Goal: Task Accomplishment & Management: Complete application form

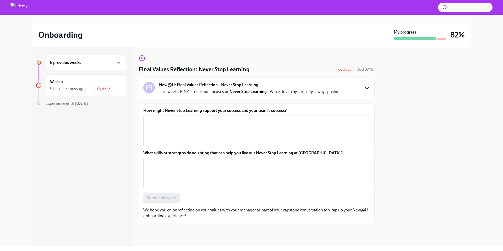
click at [367, 88] on icon "button" at bounding box center [367, 88] width 6 height 6
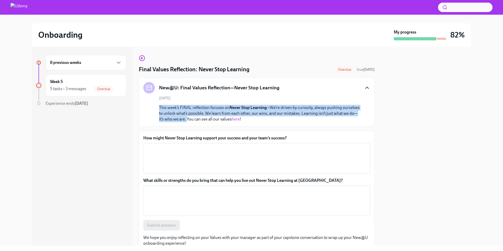
drag, startPoint x: 159, startPoint y: 106, endPoint x: 181, endPoint y: 119, distance: 26.1
click at [181, 119] on div "[DATE] This week’s FINAL reflection focuses on Never Stop Learning —We’re drive…" at bounding box center [256, 109] width 227 height 26
copy p "This week’s FINAL reflection focuses on Never Stop Learning —We’re driven by cu…"
click at [186, 137] on label "How might Never Stop Learning support your success and your team’s success?" at bounding box center [256, 138] width 227 height 6
click at [186, 146] on textarea "How might Never Stop Learning support your success and your team’s success?" at bounding box center [256, 158] width 221 height 25
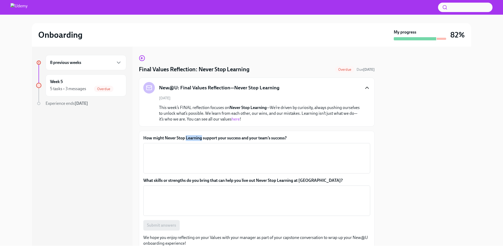
click at [186, 137] on label "How might Never Stop Learning support your success and your team’s success?" at bounding box center [256, 138] width 227 height 6
click at [186, 146] on textarea "How might Never Stop Learning support your success and your team’s success?" at bounding box center [256, 158] width 221 height 25
click at [186, 137] on label "How might Never Stop Learning support your success and your team’s success?" at bounding box center [256, 138] width 227 height 6
click at [186, 146] on textarea "How might Never Stop Learning support your success and your team’s success?" at bounding box center [256, 158] width 221 height 25
copy label "How might Never Stop Learning support your success and your team’s success?"
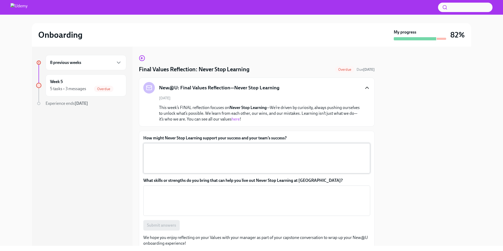
click at [166, 155] on textarea "How might Never Stop Learning support your success and your team’s success?" at bounding box center [256, 158] width 221 height 25
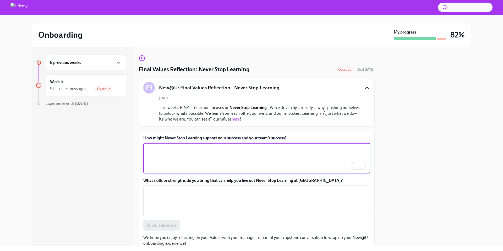
paste textarea "Never Stop Learning drives continuous improvement and innovation by embracing c…"
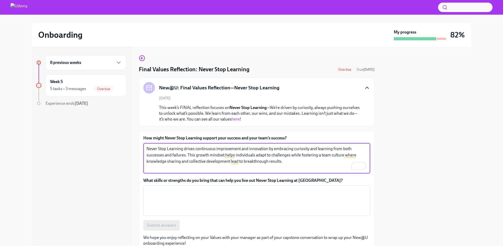
type textarea "Never Stop Learning drives continuous improvement and innovation by embracing c…"
click at [170, 182] on label "What skills or strengths do you bring that can help you live out Never Stop Lea…" at bounding box center [256, 181] width 227 height 6
click at [170, 188] on textarea "What skills or strengths do you bring that can help you live out Never Stop Lea…" at bounding box center [256, 200] width 221 height 25
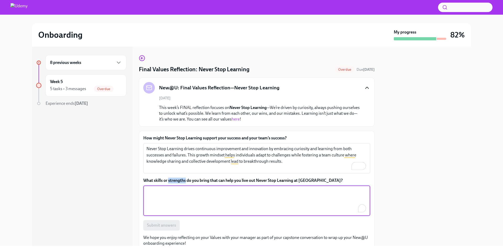
click at [170, 182] on label "What skills or strengths do you bring that can help you live out Never Stop Lea…" at bounding box center [256, 181] width 227 height 6
click at [170, 188] on textarea "What skills or strengths do you bring that can help you live out Never Stop Lea…" at bounding box center [256, 200] width 221 height 25
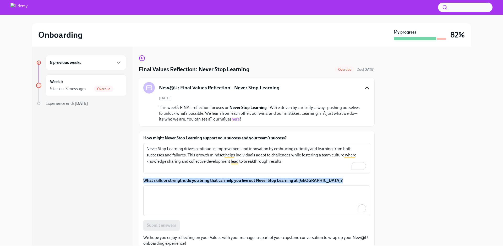
click at [170, 182] on label "What skills or strengths do you bring that can help you live out Never Stop Lea…" at bounding box center [256, 181] width 227 height 6
click at [170, 188] on textarea "What skills or strengths do you bring that can help you live out Never Stop Lea…" at bounding box center [256, 200] width 221 height 25
copy label "What skills or strengths do you bring that can help you live out Never Stop Lea…"
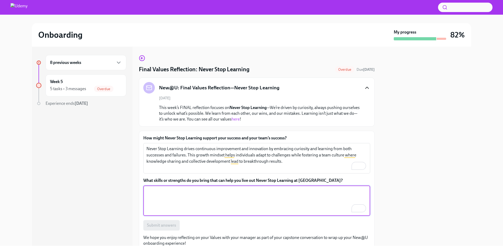
click at [171, 192] on textarea "What skills or strengths do you bring that can help you live out Never Stop Lea…" at bounding box center [256, 200] width 221 height 25
paste textarea "I bring curiosity and adaptability from my marketing experience, constantly sta…"
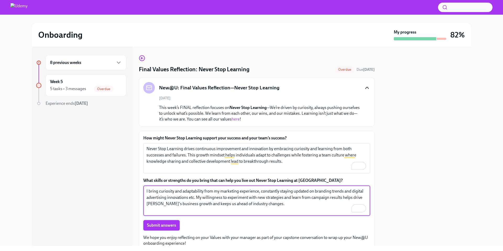
type textarea "I bring curiosity and adaptability from my marketing experience, constantly sta…"
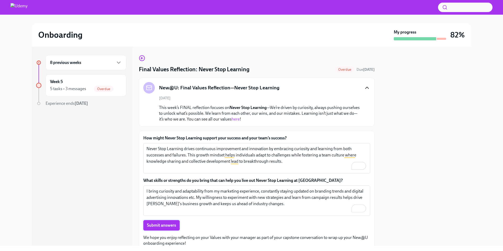
click at [165, 225] on span "Submit answers" at bounding box center [161, 225] width 29 height 5
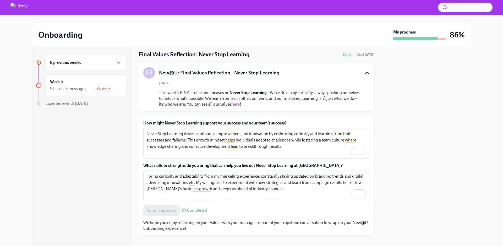
scroll to position [22, 0]
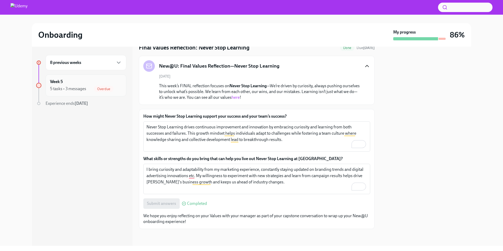
click at [95, 84] on div "Week 5 5 tasks • 3 messages Overdue" at bounding box center [86, 85] width 72 height 13
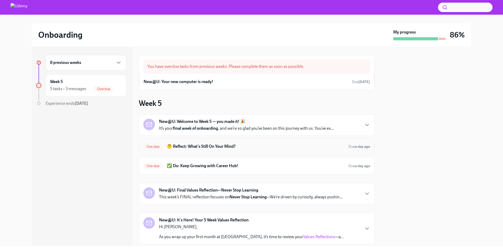
scroll to position [31, 0]
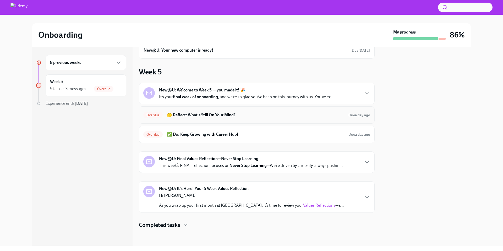
click at [261, 116] on h6 "🤔 Reflect: What's Still On Your Mind?" at bounding box center [255, 115] width 177 height 6
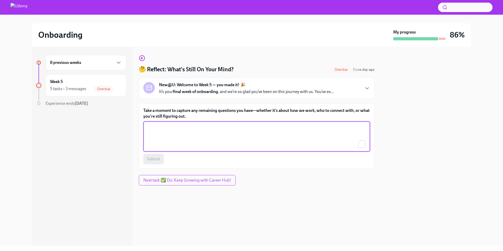
click at [194, 141] on textarea "Take a moment to capture any remaining questions you have—whether it’s about ho…" at bounding box center [256, 136] width 221 height 25
click at [81, 84] on div "Week 5 5 tasks • 3 messages Overdue" at bounding box center [86, 85] width 72 height 13
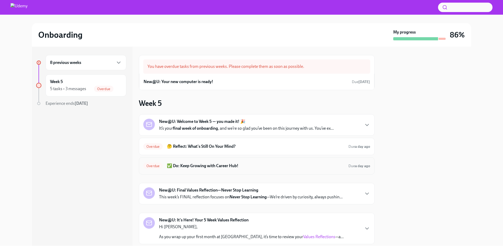
click at [267, 166] on h6 "✅ Do: Keep Growing with Career Hub!" at bounding box center [255, 166] width 177 height 6
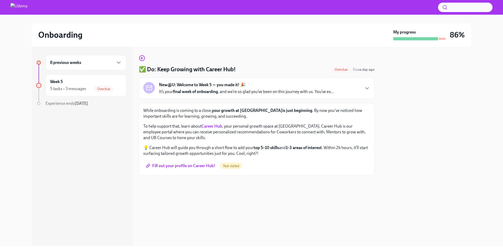
click at [191, 163] on span "Fill out your profile on Career Hub!" at bounding box center [181, 165] width 68 height 5
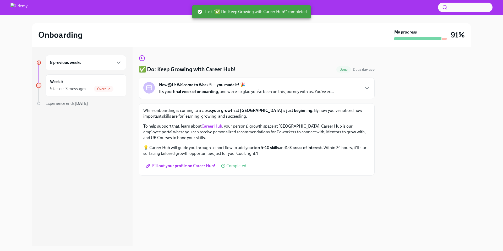
click at [174, 167] on span "Fill out your profile on Career Hub!" at bounding box center [181, 165] width 68 height 5
